Goal: Check status

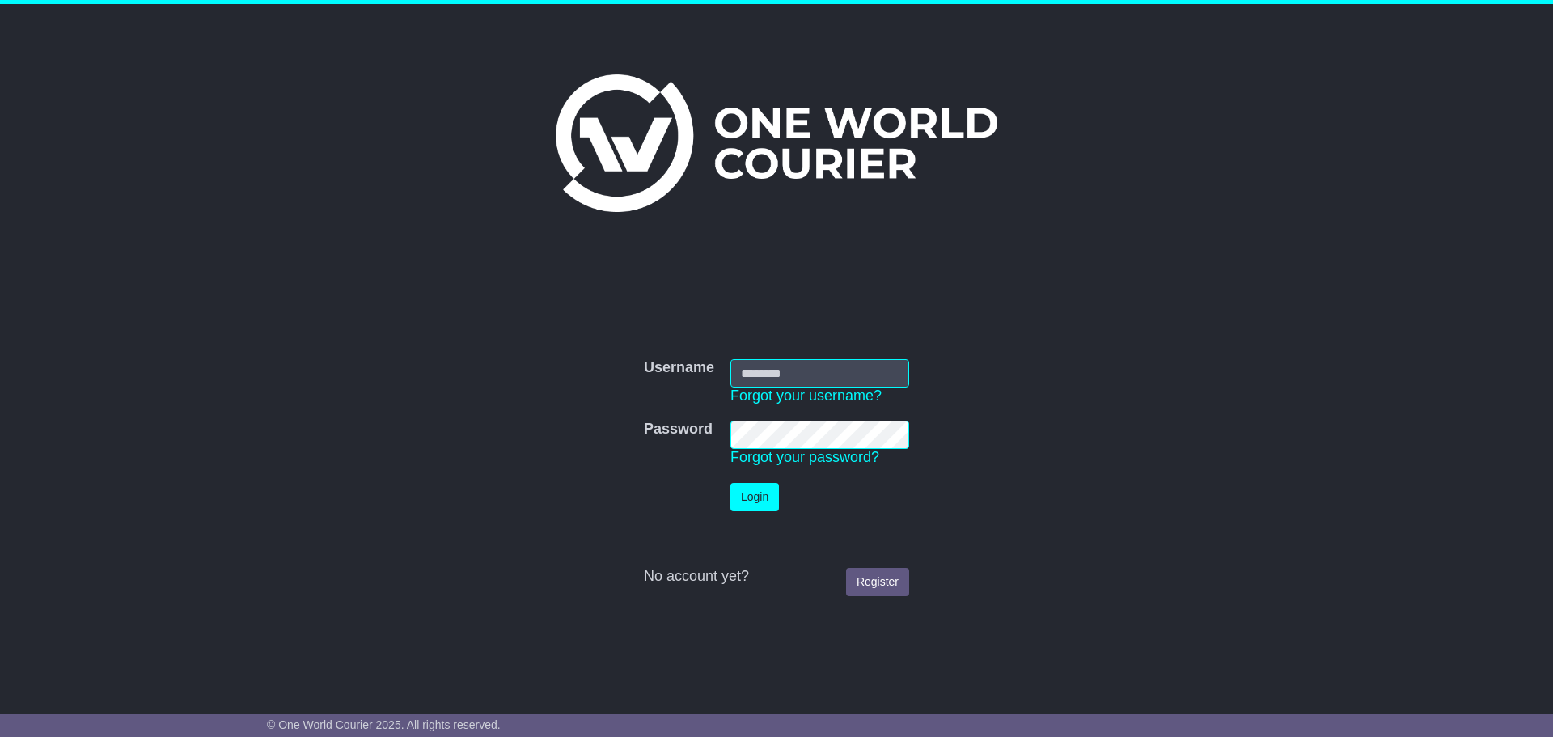
type input "**********"
click at [755, 501] on button "Login" at bounding box center [754, 497] width 49 height 28
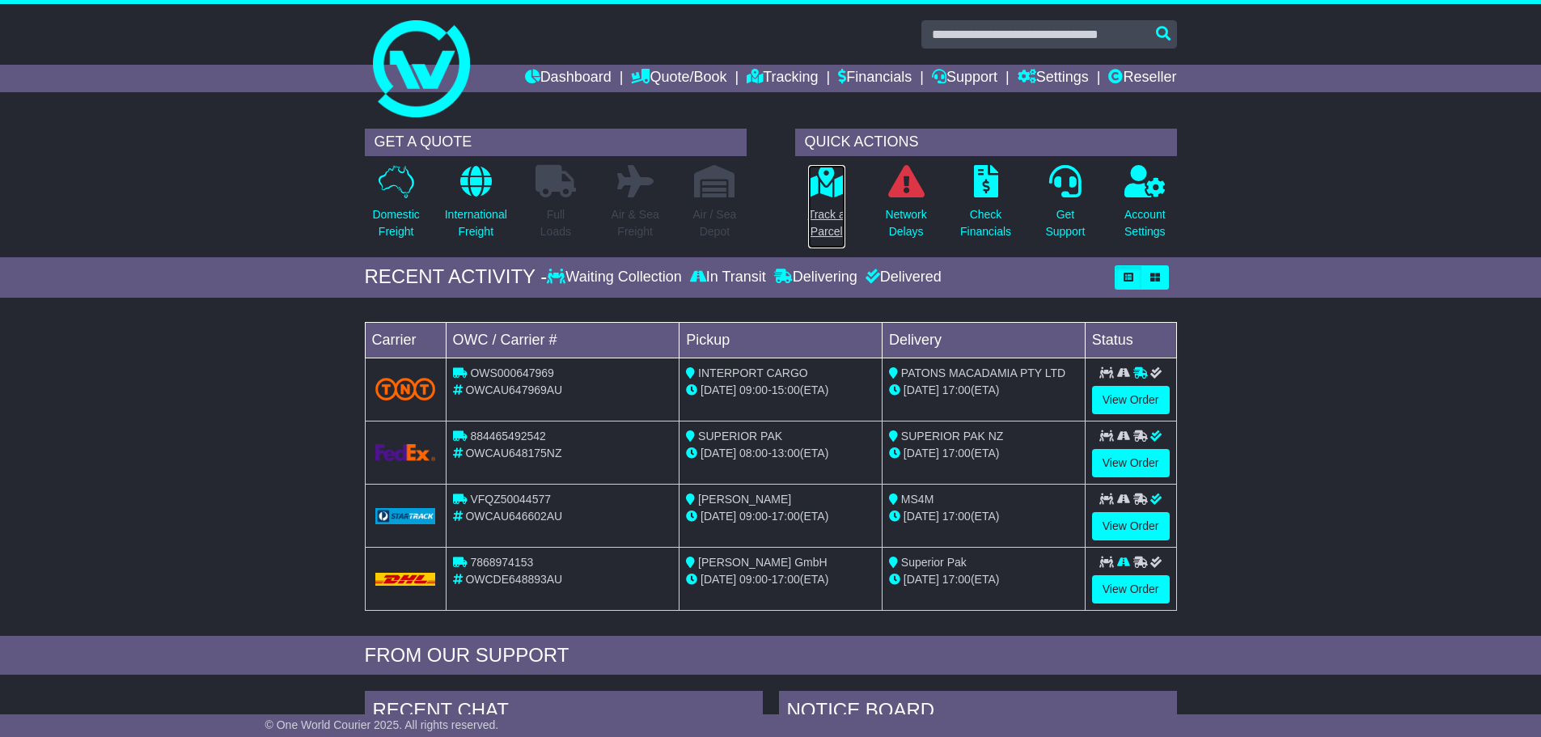
click at [826, 232] on p "Track a Parcel" at bounding box center [826, 223] width 37 height 34
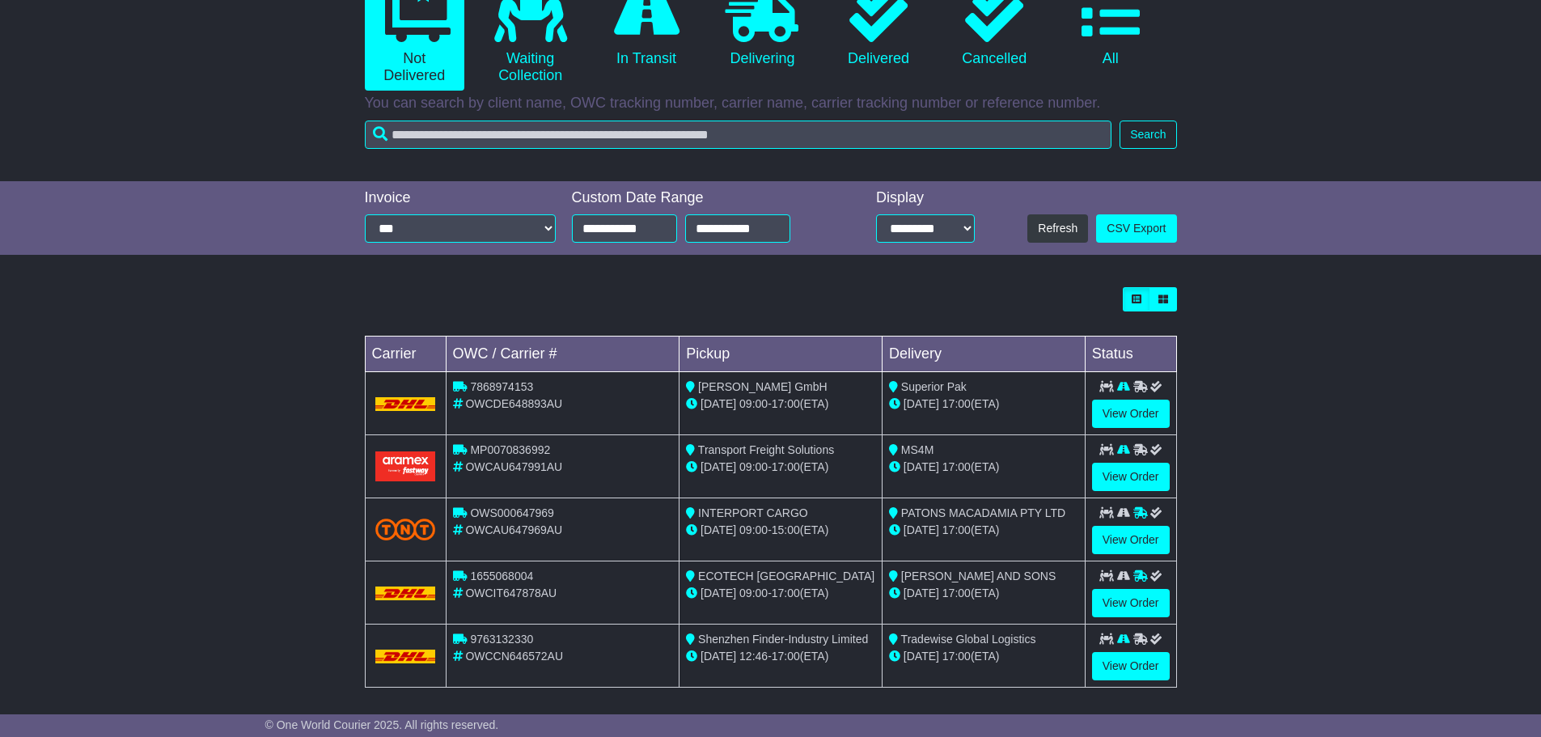
scroll to position [198, 0]
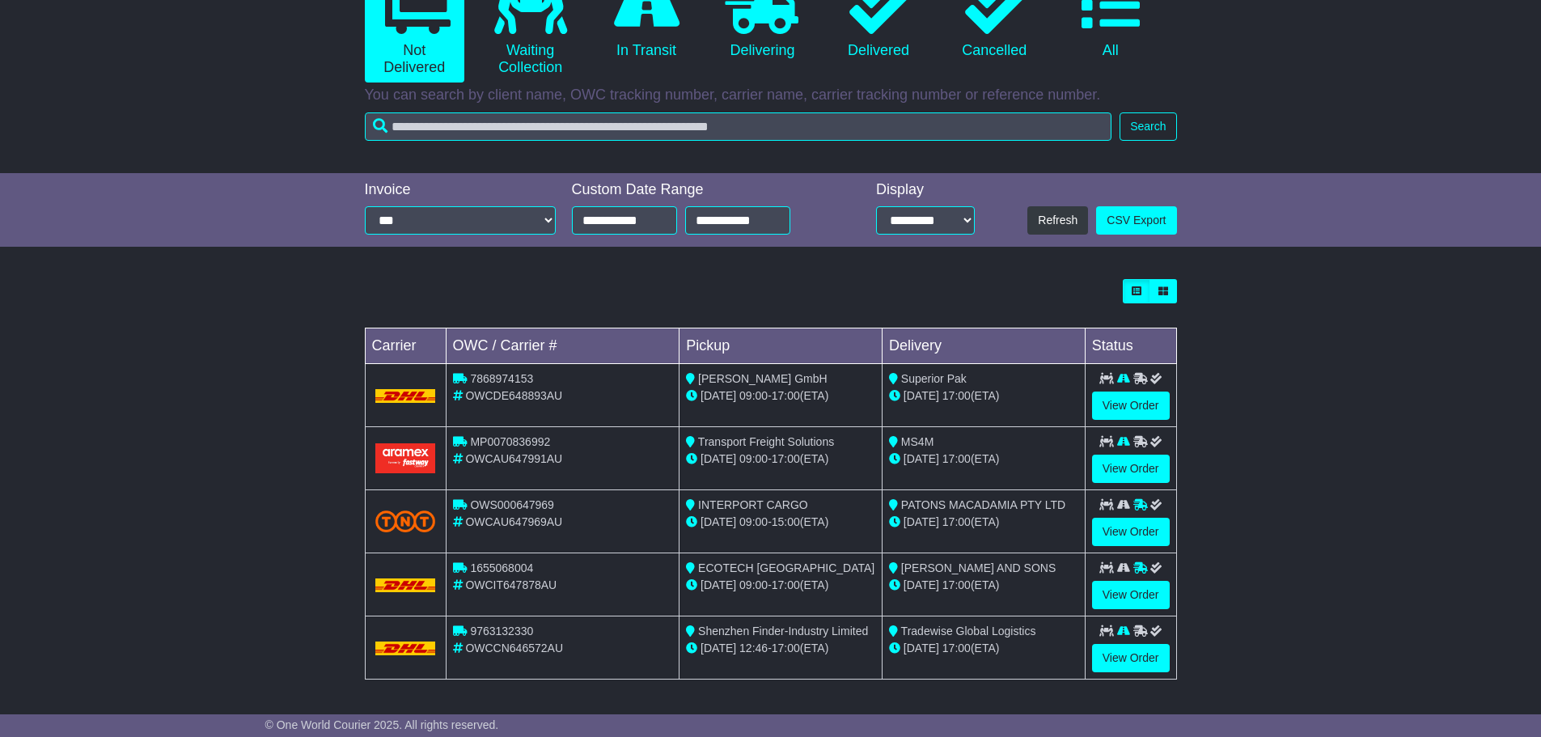
click at [516, 634] on span "9763132330" at bounding box center [501, 631] width 63 height 13
copy span "9763132330"
